Goal: Task Accomplishment & Management: Complete application form

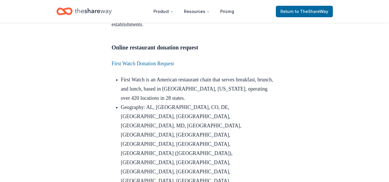
scroll to position [507, 0]
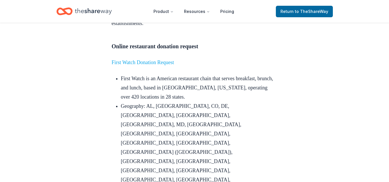
click at [122, 65] on link "First Watch Donation Request" at bounding box center [143, 63] width 63 height 6
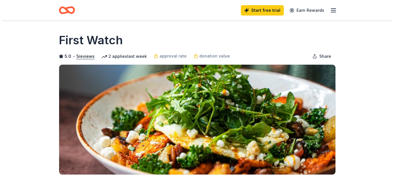
scroll to position [132, 0]
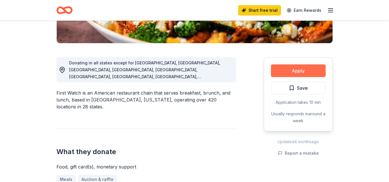
click at [286, 69] on button "Apply" at bounding box center [298, 71] width 55 height 13
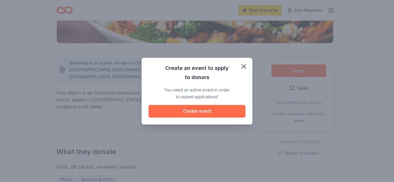
click at [209, 113] on button "Create event" at bounding box center [196, 111] width 97 height 13
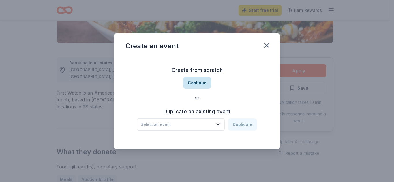
click at [203, 83] on button "Continue" at bounding box center [197, 83] width 28 height 12
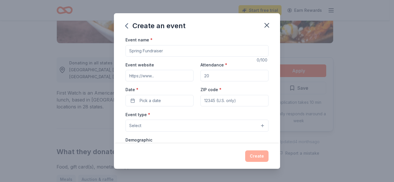
click at [177, 50] on input "Event name *" at bounding box center [196, 51] width 143 height 12
type input "Better Together Fundraiser"
click at [163, 73] on input "Event website" at bounding box center [159, 76] width 68 height 12
click at [211, 75] on input "Attendance *" at bounding box center [234, 76] width 68 height 12
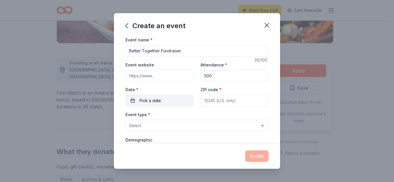
type input "500"
click at [161, 100] on button "Pick a date" at bounding box center [159, 101] width 68 height 12
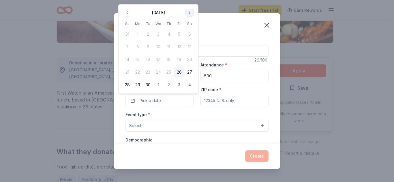
click at [190, 14] on button "Go to next month" at bounding box center [189, 13] width 8 height 8
click at [147, 59] on button "14" at bounding box center [148, 59] width 10 height 10
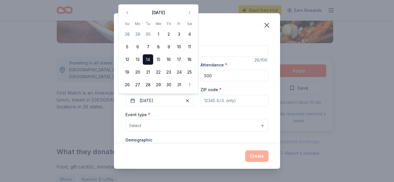
click at [219, 111] on div "Event type * Select" at bounding box center [196, 121] width 143 height 21
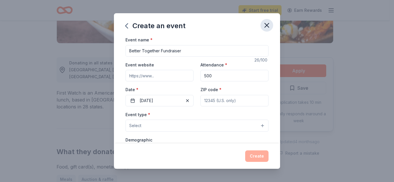
click at [268, 26] on icon "button" at bounding box center [266, 25] width 8 height 8
